Goal: Information Seeking & Learning: Compare options

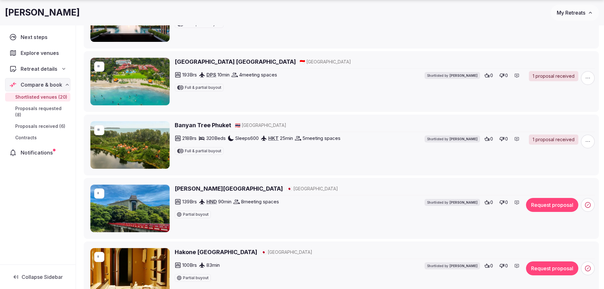
scroll to position [412, 0]
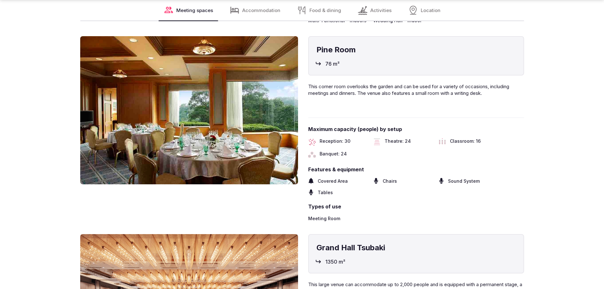
scroll to position [2535, 0]
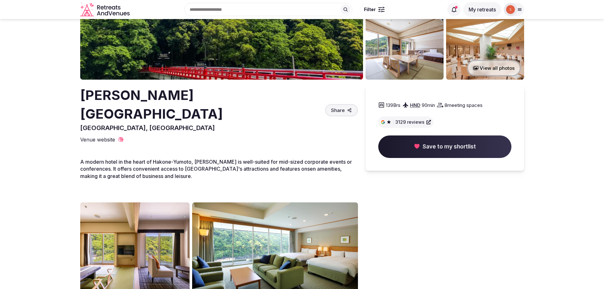
scroll to position [95, 0]
